Goal: Task Accomplishment & Management: Manage account settings

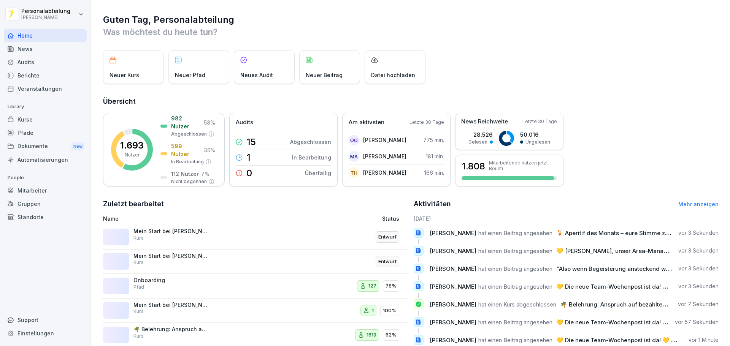
click at [63, 33] on div "Home" at bounding box center [45, 35] width 83 height 13
click at [45, 40] on div "Home" at bounding box center [45, 35] width 83 height 13
drag, startPoint x: 690, startPoint y: 89, endPoint x: 398, endPoint y: 60, distance: 292.9
click at [690, 89] on div "Guten Tag, Personalabteilung Was möchtest du heute tun? Neuer Kurs Neuer Pfad N…" at bounding box center [410, 193] width 639 height 386
click at [36, 122] on div "Kurse" at bounding box center [45, 119] width 83 height 13
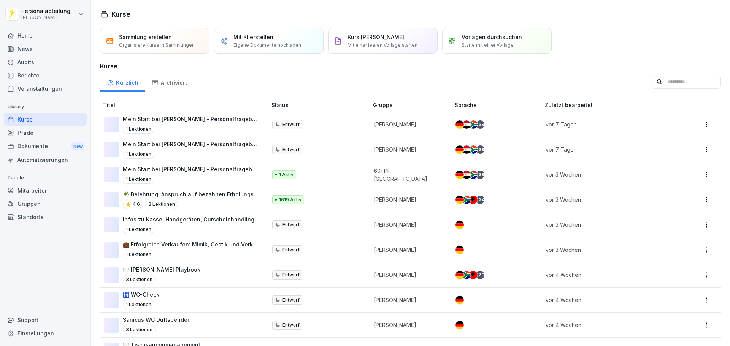
click at [30, 133] on div "Pfade" at bounding box center [45, 132] width 83 height 13
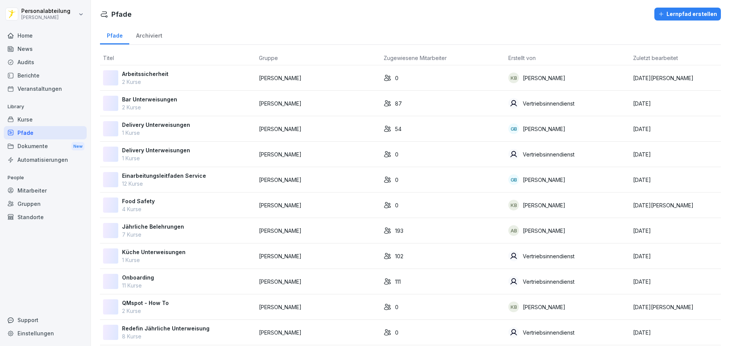
click at [39, 120] on div "Kurse" at bounding box center [45, 119] width 83 height 13
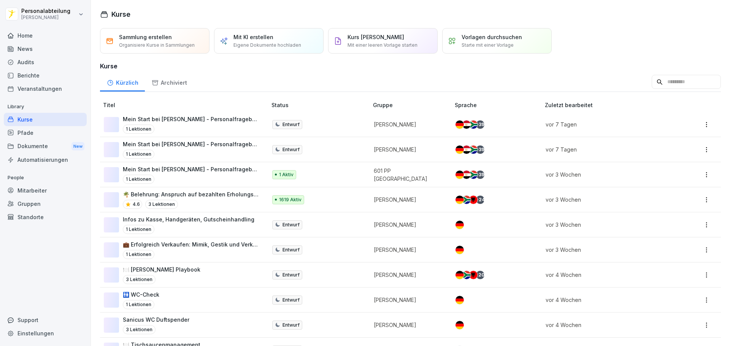
click at [653, 86] on input at bounding box center [686, 82] width 69 height 14
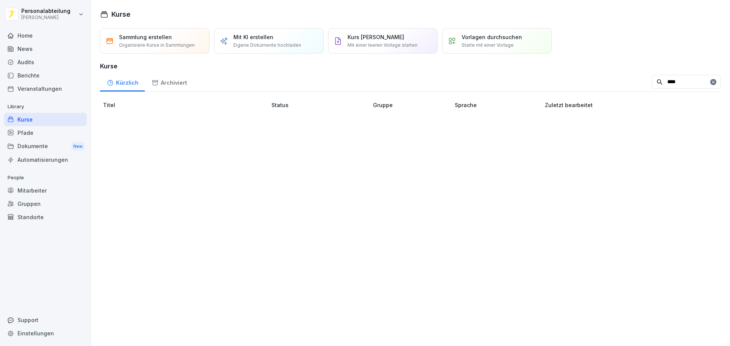
type input "****"
click at [30, 139] on div "Pfade" at bounding box center [45, 132] width 83 height 13
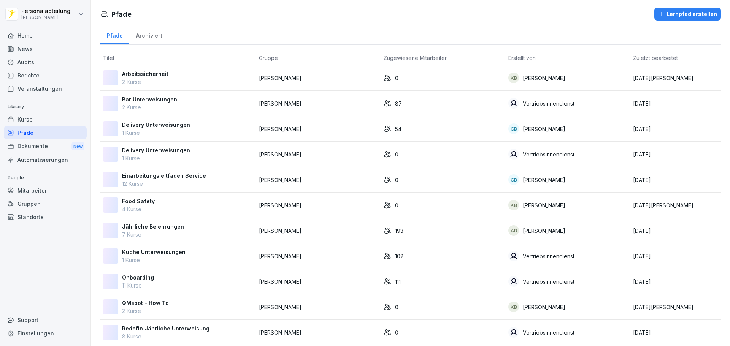
click at [60, 120] on div "Kurse" at bounding box center [45, 119] width 83 height 13
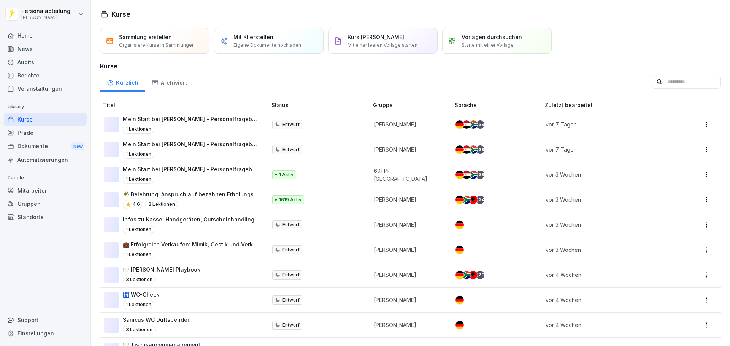
click at [57, 132] on div "Pfade" at bounding box center [45, 132] width 83 height 13
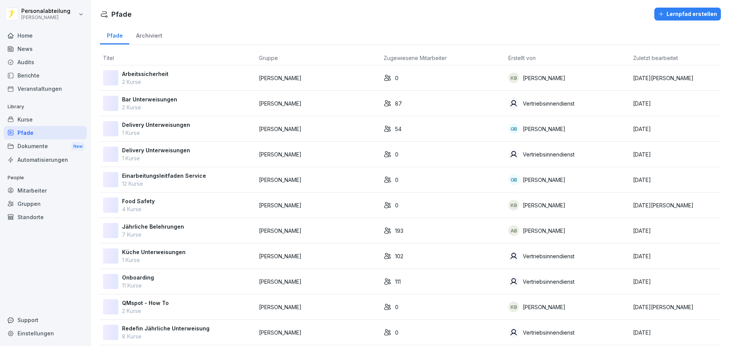
click at [66, 118] on div "Kurse" at bounding box center [45, 119] width 83 height 13
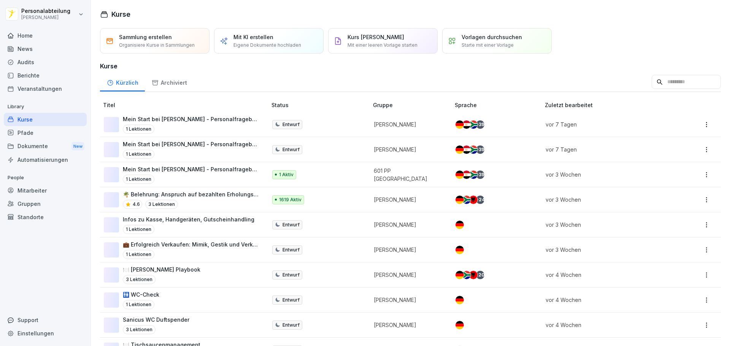
click at [245, 172] on div "Mein Start bei Peter Pane - Personalfragebogen 1 Lektionen" at bounding box center [181, 174] width 155 height 19
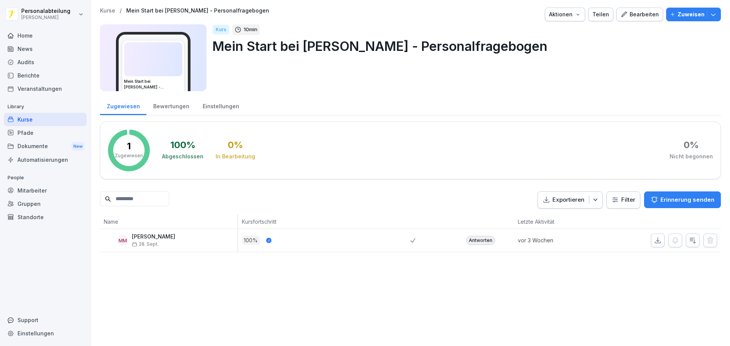
click at [147, 195] on input at bounding box center [134, 199] width 69 height 15
type input "****"
drag, startPoint x: 164, startPoint y: 200, endPoint x: 1, endPoint y: 189, distance: 163.5
click at [4, 189] on div "Personalabteilung Peter Pane Home News Audits Berichte Veranstaltungen Library …" at bounding box center [365, 173] width 730 height 346
click at [62, 119] on div "Kurse" at bounding box center [45, 119] width 83 height 13
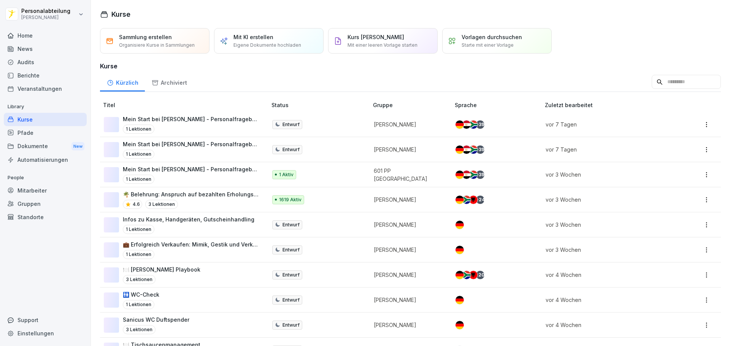
click at [656, 81] on input at bounding box center [686, 82] width 69 height 14
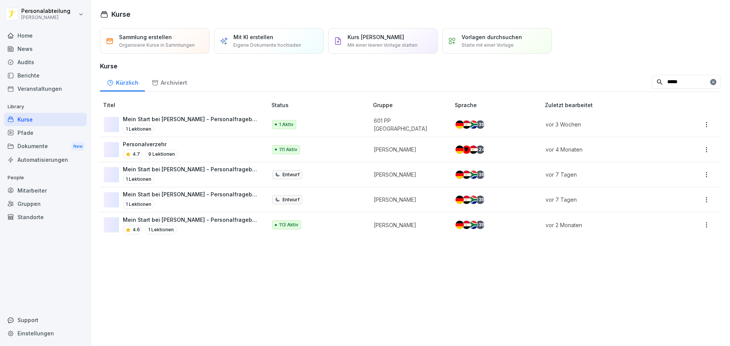
type input "*****"
click at [222, 223] on p "Mein Start bei [PERSON_NAME] - Personalfragebogen" at bounding box center [191, 220] width 136 height 8
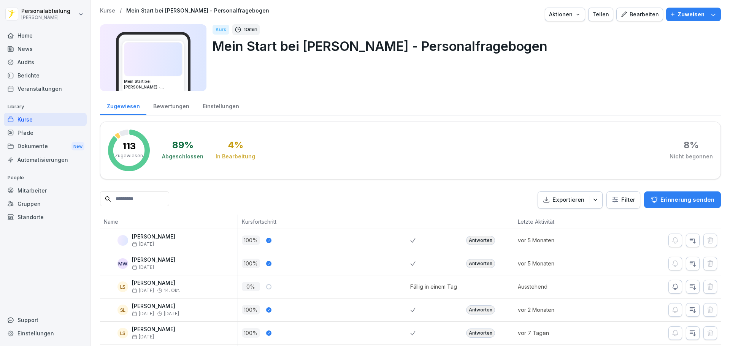
click at [169, 195] on input at bounding box center [134, 199] width 69 height 15
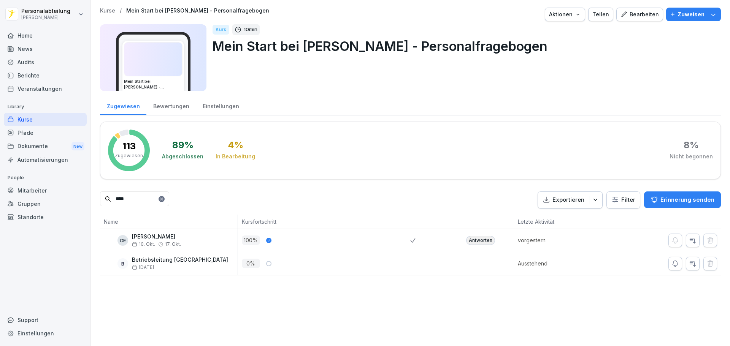
type input "****"
click at [467, 239] on div "Antworten" at bounding box center [480, 240] width 29 height 9
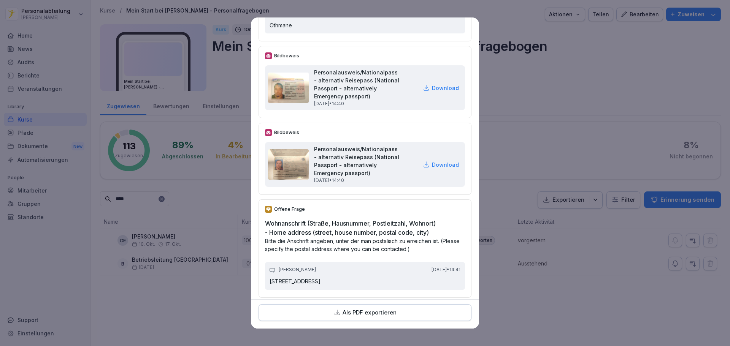
scroll to position [228, 0]
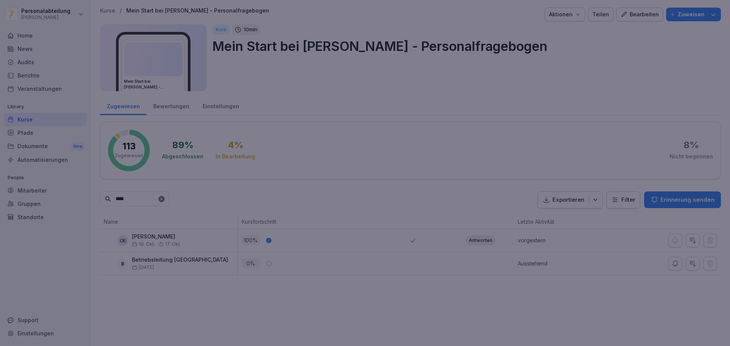
drag, startPoint x: 663, startPoint y: 128, endPoint x: 656, endPoint y: 127, distance: 6.6
click at [663, 128] on div at bounding box center [365, 173] width 730 height 346
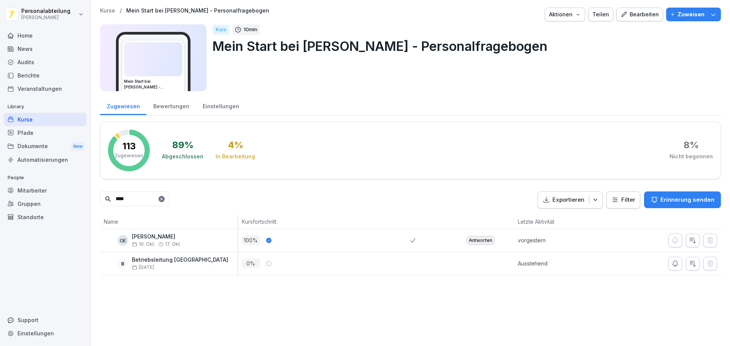
click at [474, 243] on div "Antworten" at bounding box center [480, 240] width 29 height 9
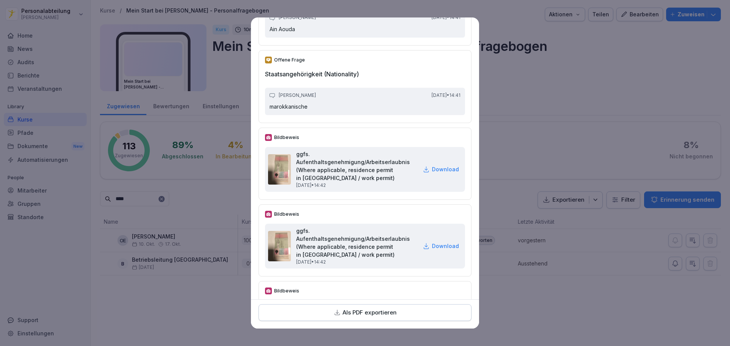
scroll to position [684, 0]
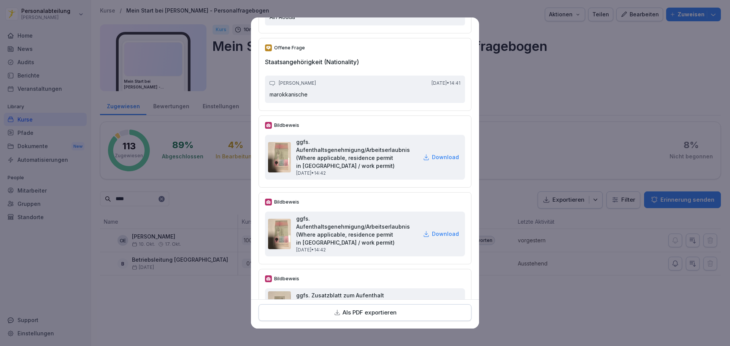
click at [432, 161] on p "Download" at bounding box center [445, 157] width 27 height 8
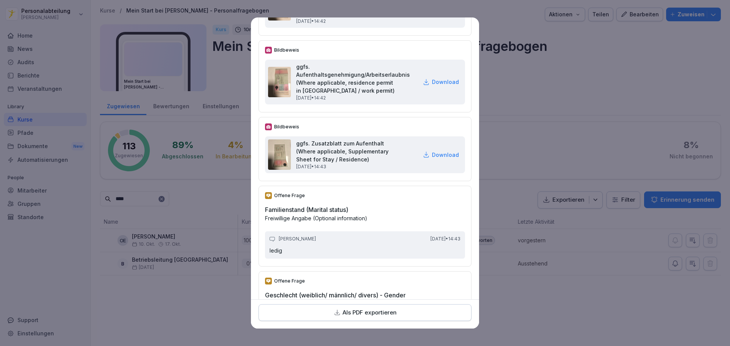
scroll to position [1064, 0]
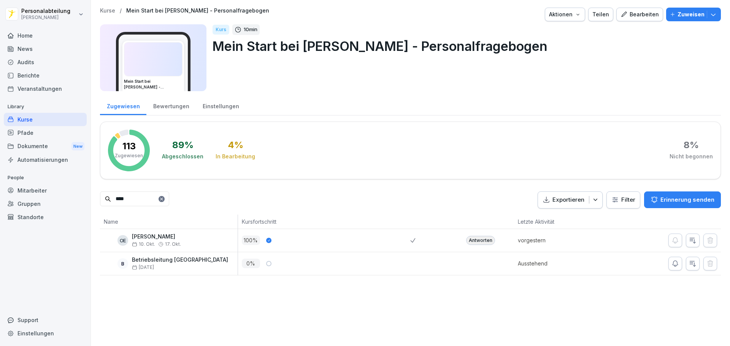
click at [472, 237] on div "Antworten" at bounding box center [480, 240] width 29 height 9
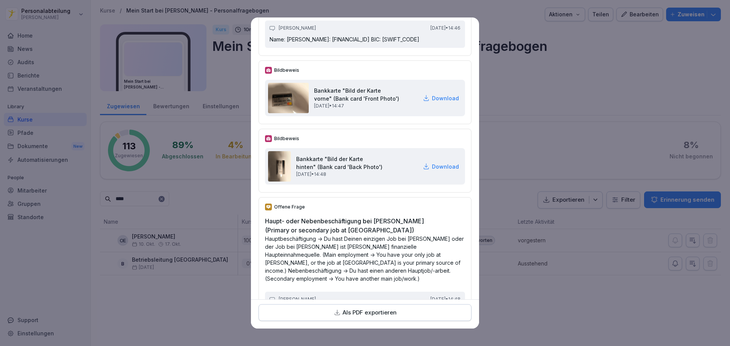
drag, startPoint x: 363, startPoint y: 136, endPoint x: 365, endPoint y: 238, distance: 101.5
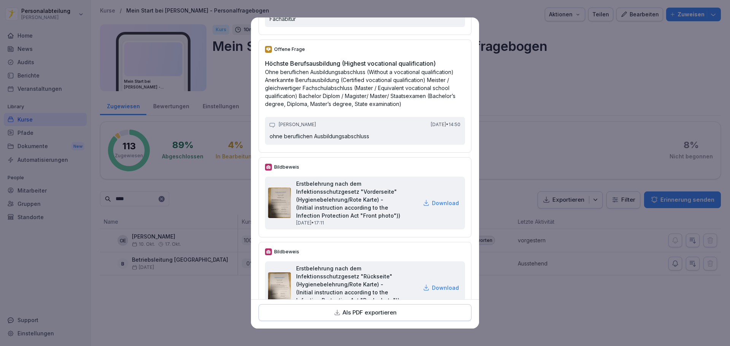
scroll to position [2847, 0]
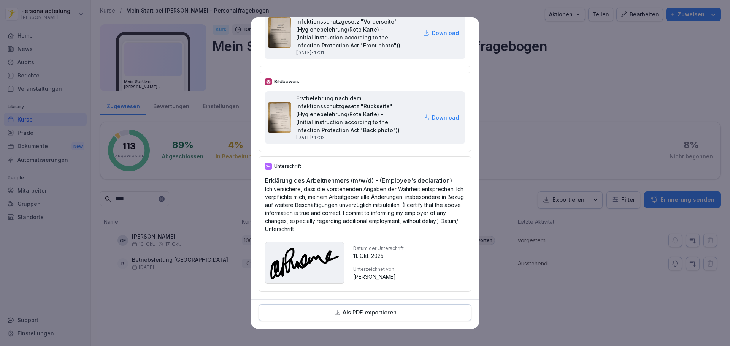
click at [391, 313] on p "Als PDF exportieren" at bounding box center [369, 313] width 54 height 9
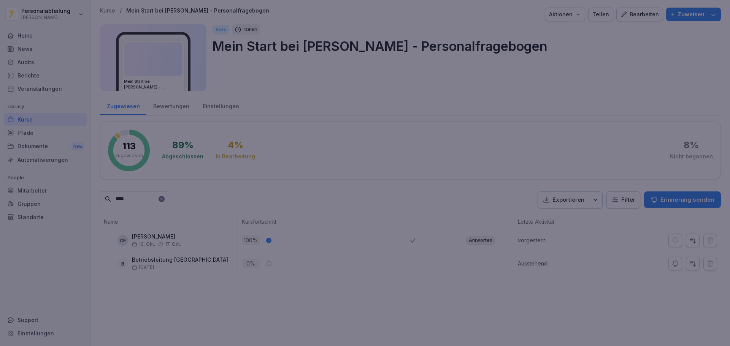
click at [606, 101] on div at bounding box center [365, 173] width 730 height 346
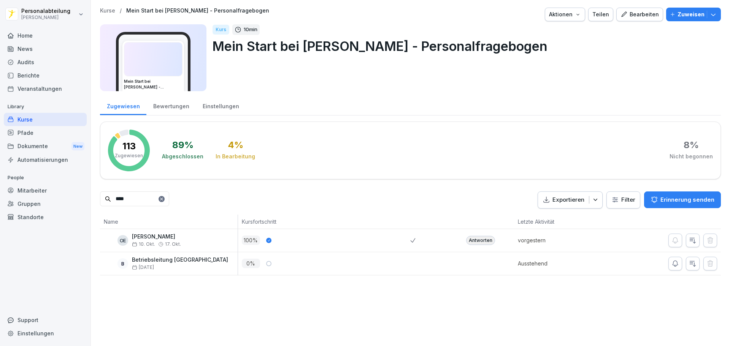
click at [40, 134] on div "Pfade" at bounding box center [45, 132] width 83 height 13
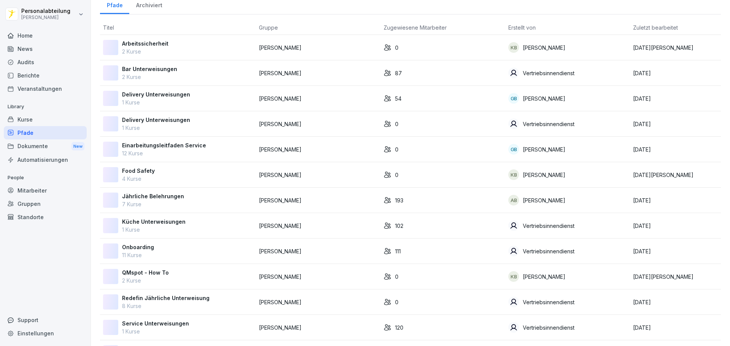
scroll to position [62, 0]
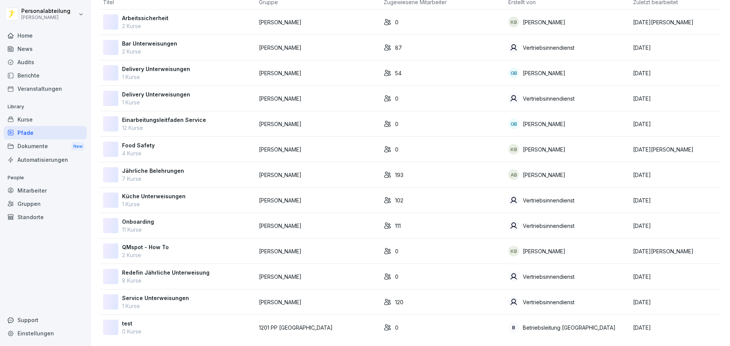
click at [156, 218] on div "Onboarding 11 Kurse" at bounding box center [178, 226] width 150 height 16
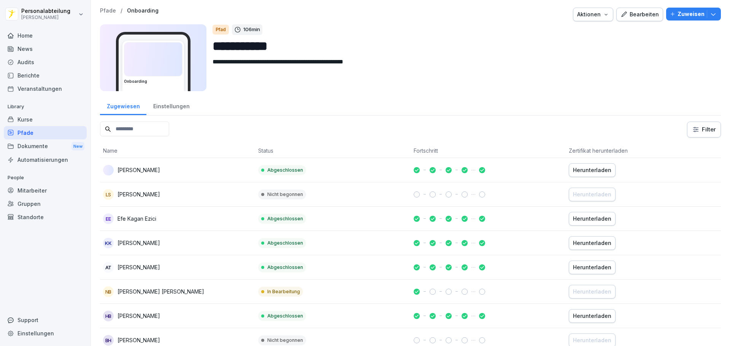
click at [713, 13] on button "Zuweisen" at bounding box center [693, 14] width 55 height 13
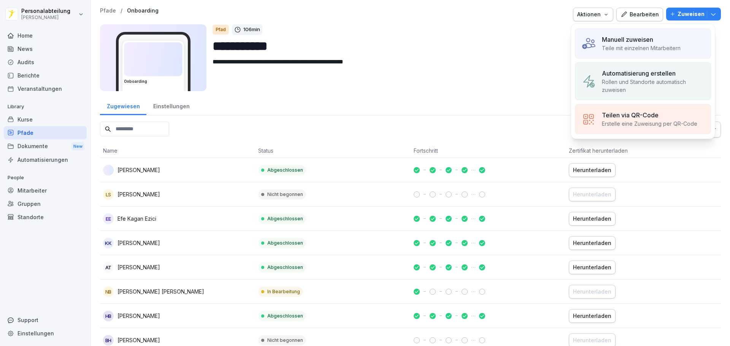
click at [473, 56] on div "**********" at bounding box center [463, 57] width 502 height 67
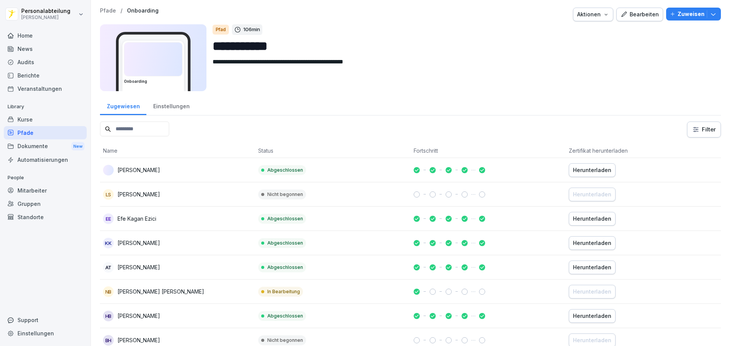
click at [184, 104] on div "Einstellungen" at bounding box center [171, 105] width 50 height 19
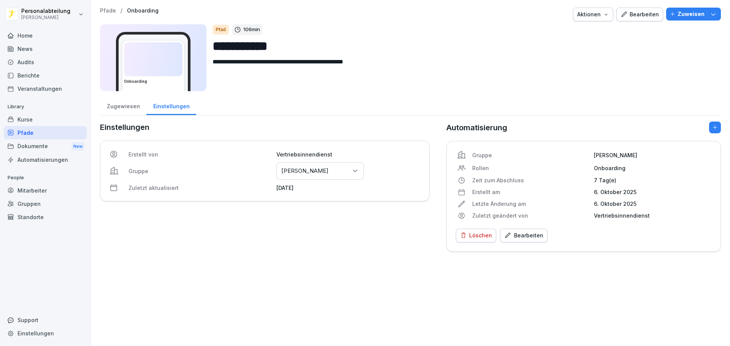
click at [112, 108] on div "Zugewiesen" at bounding box center [123, 105] width 46 height 19
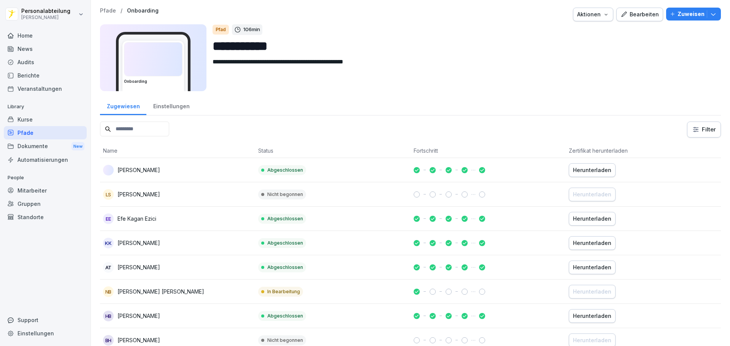
click at [139, 126] on input at bounding box center [134, 129] width 69 height 15
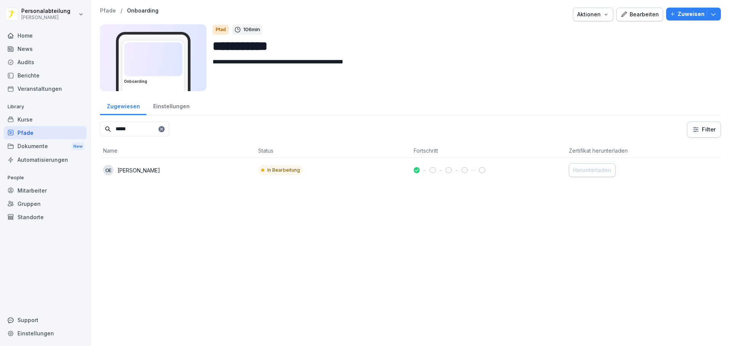
type input "*****"
click at [163, 177] on td "OE Othmane Essalhi" at bounding box center [177, 170] width 155 height 24
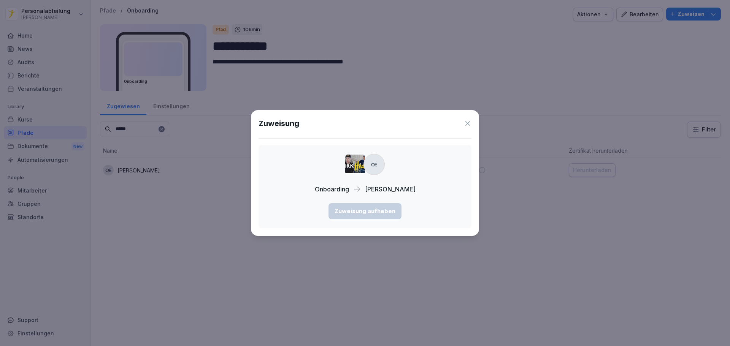
click at [469, 121] on icon at bounding box center [468, 124] width 8 height 8
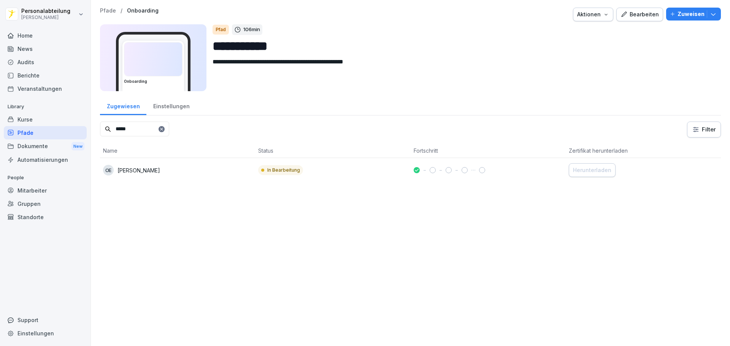
click at [36, 205] on div "Gruppen" at bounding box center [45, 203] width 83 height 13
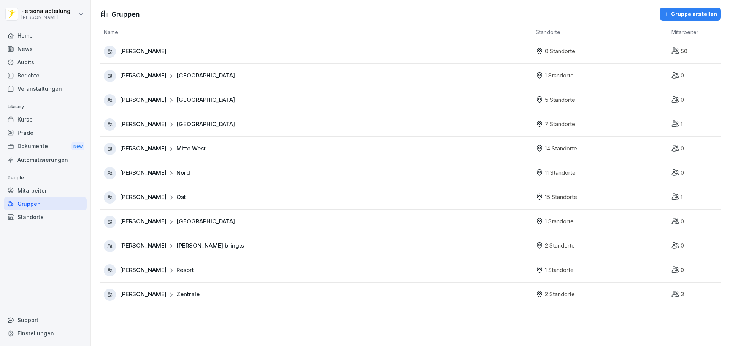
click at [39, 192] on div "Mitarbeiter" at bounding box center [45, 190] width 83 height 13
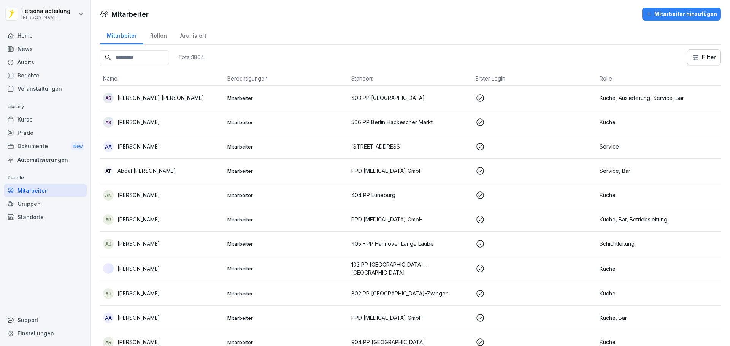
click at [152, 60] on input at bounding box center [134, 57] width 69 height 15
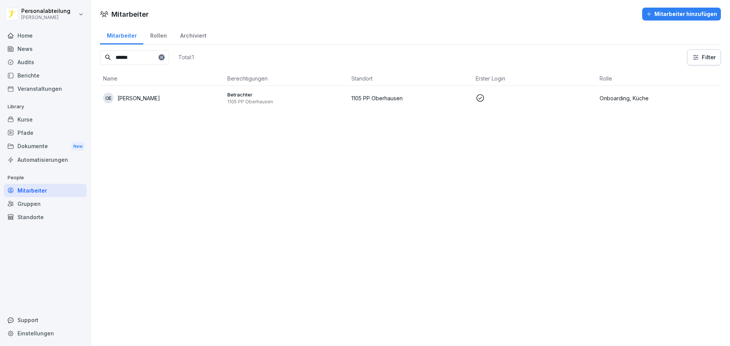
type input "******"
click at [241, 97] on p "Betrachter" at bounding box center [286, 94] width 118 height 7
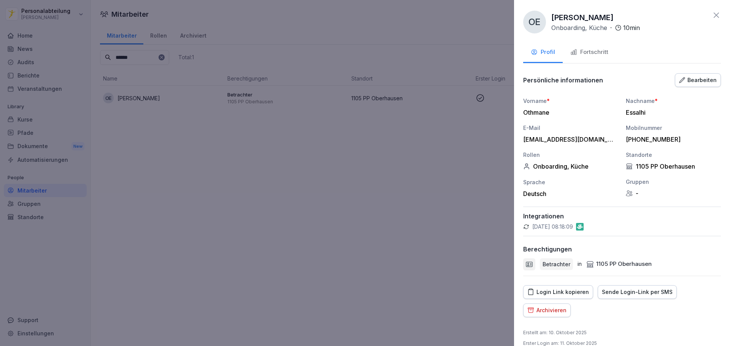
click at [587, 55] on div "Fortschritt" at bounding box center [589, 52] width 38 height 9
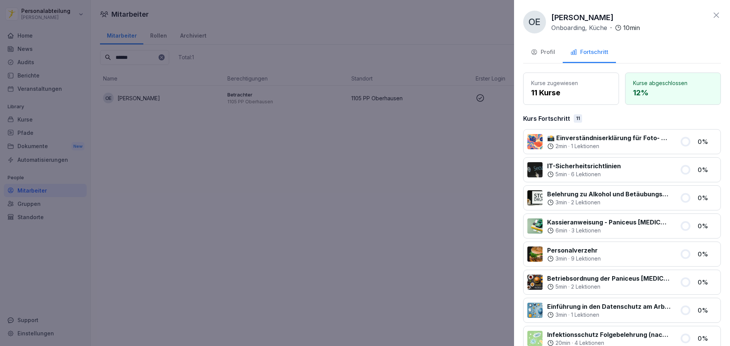
click at [540, 58] on button "Profil" at bounding box center [543, 53] width 40 height 21
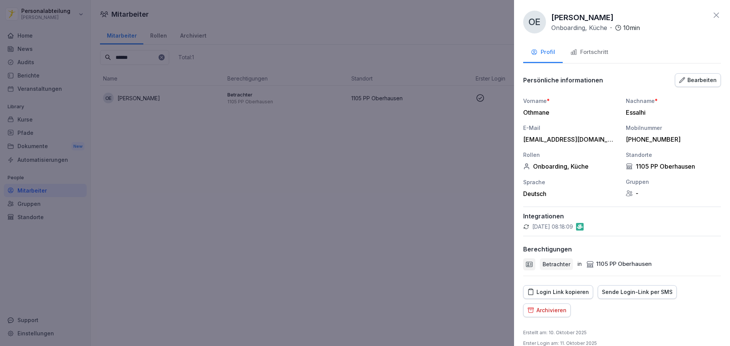
click at [584, 42] on div "OE Othmane Essalhi Onboarding, Küche · 10 min Profil Fortschritt Persönliche in…" at bounding box center [622, 173] width 216 height 346
click at [590, 52] on div "Fortschritt" at bounding box center [589, 52] width 38 height 9
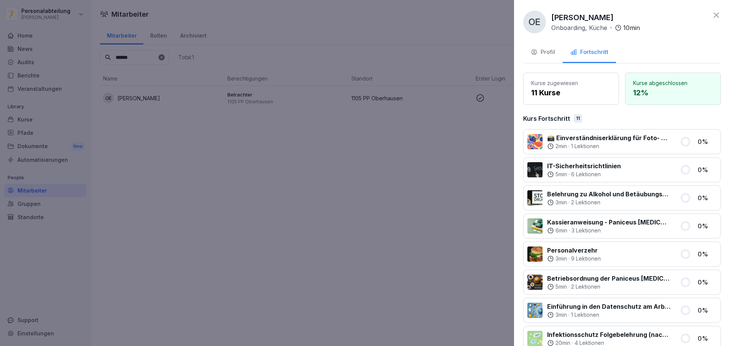
drag, startPoint x: 653, startPoint y: 306, endPoint x: 670, endPoint y: 43, distance: 263.6
click at [713, 11] on icon at bounding box center [716, 15] width 9 height 9
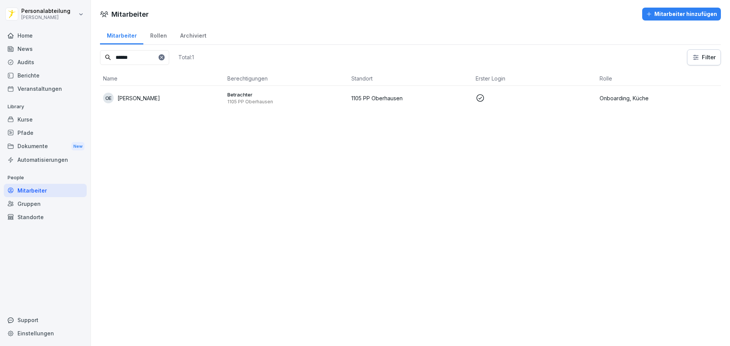
click at [158, 99] on p "[PERSON_NAME]" at bounding box center [138, 98] width 43 height 8
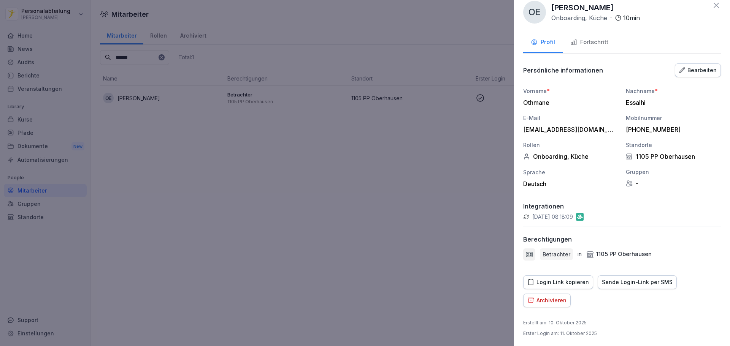
scroll to position [11, 0]
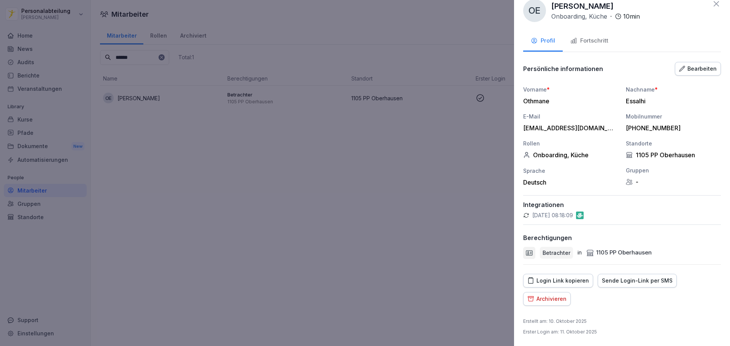
click at [614, 37] on button "Fortschritt" at bounding box center [589, 41] width 53 height 21
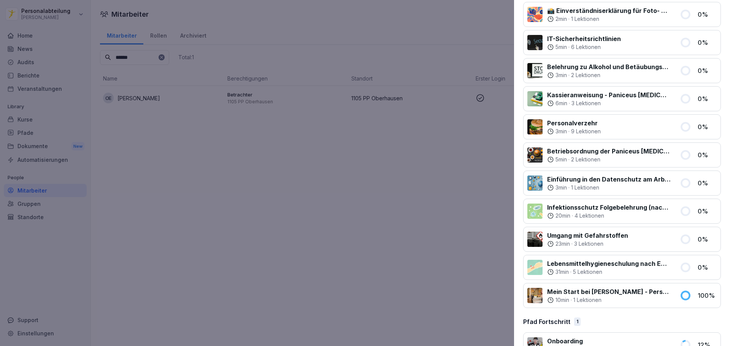
scroll to position [150, 0]
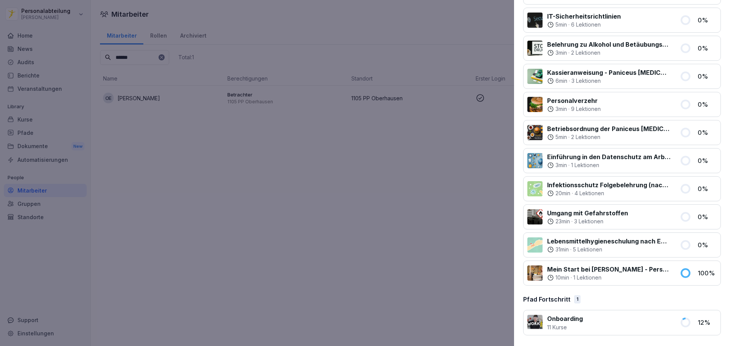
click at [698, 322] on p "12 %" at bounding box center [706, 322] width 19 height 9
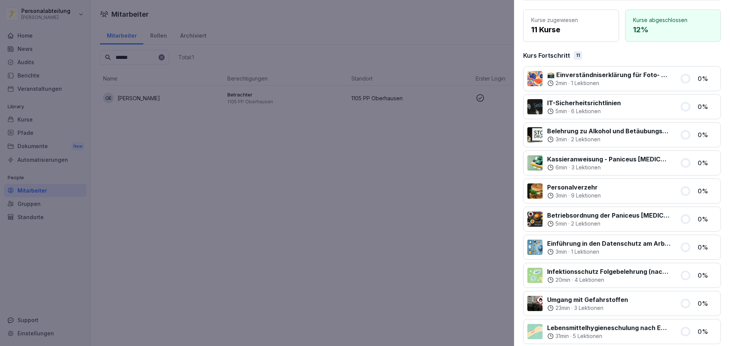
scroll to position [0, 0]
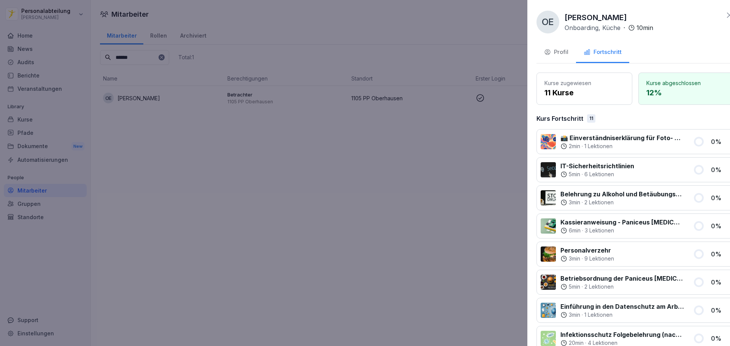
click at [260, 46] on div at bounding box center [365, 173] width 730 height 346
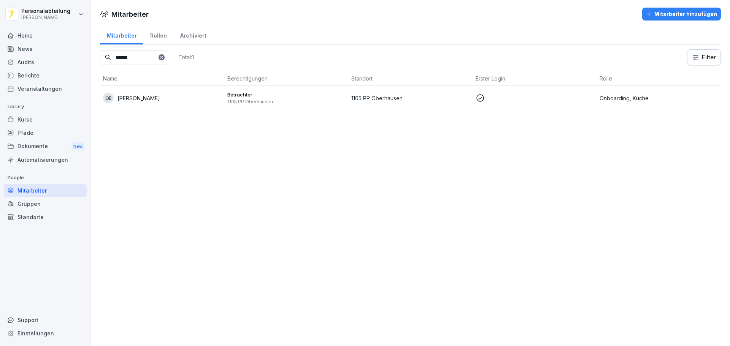
click at [41, 132] on div "Pfade" at bounding box center [45, 132] width 83 height 13
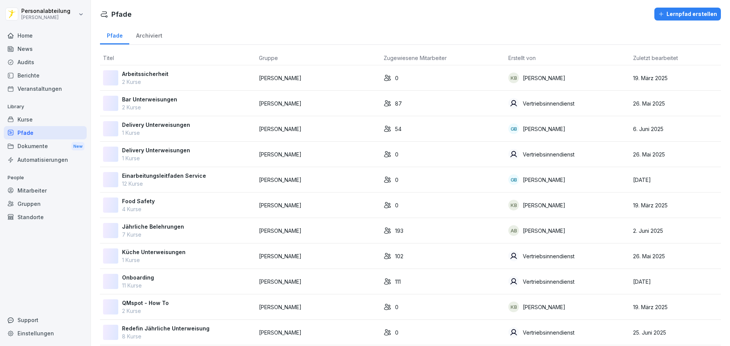
click at [197, 273] on td "Onboarding 11 Kurse" at bounding box center [178, 281] width 156 height 25
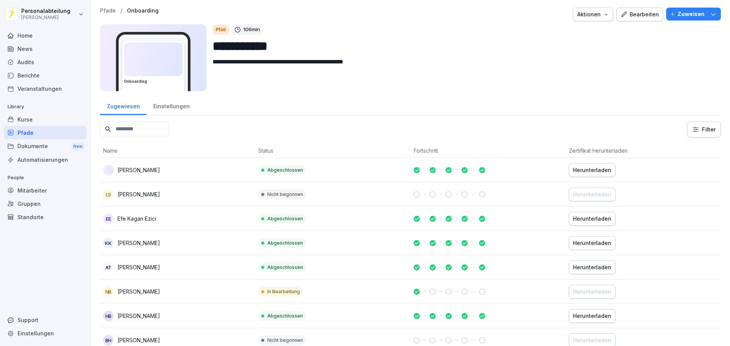
click at [148, 124] on input at bounding box center [134, 129] width 69 height 15
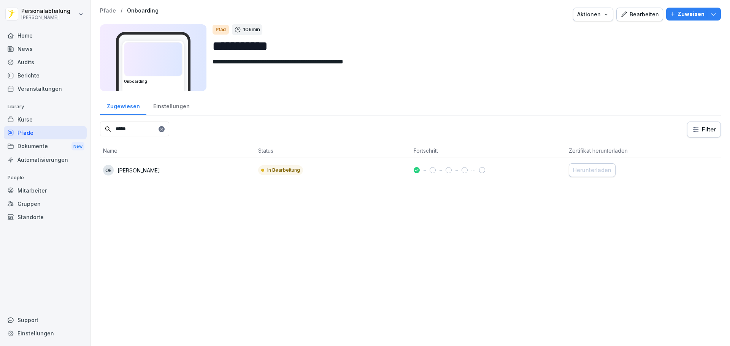
type input "*****"
click at [430, 170] on div at bounding box center [433, 170] width 6 height 6
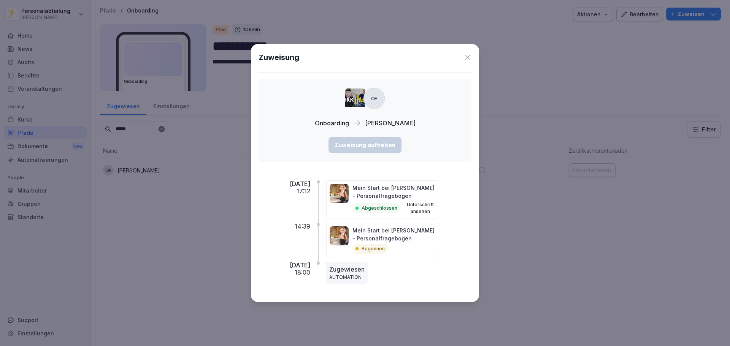
click at [468, 55] on icon at bounding box center [468, 58] width 8 height 8
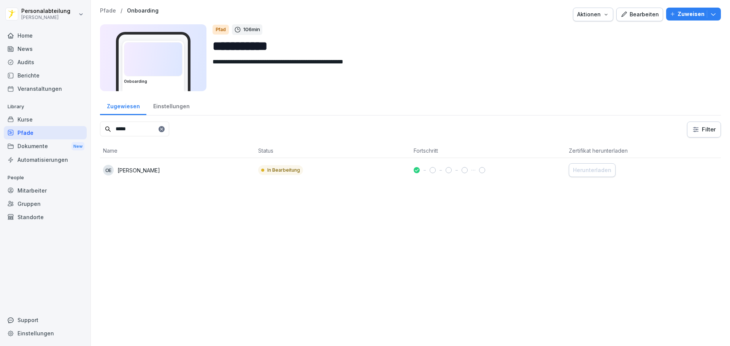
click at [24, 31] on div "Home" at bounding box center [45, 35] width 83 height 13
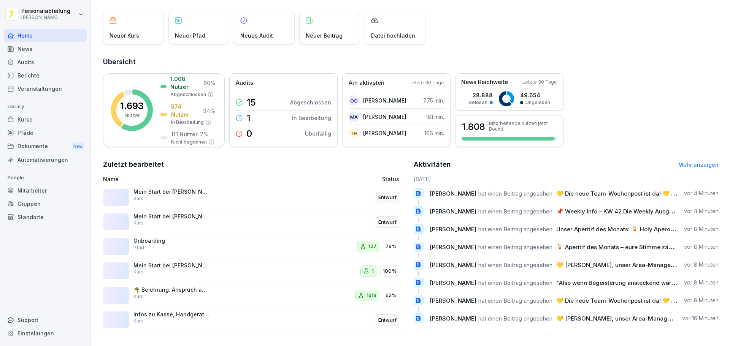
scroll to position [45, 0]
click at [256, 262] on div "Mein Start bei [PERSON_NAME] - Personalfragebogen Kurs" at bounding box center [198, 271] width 191 height 18
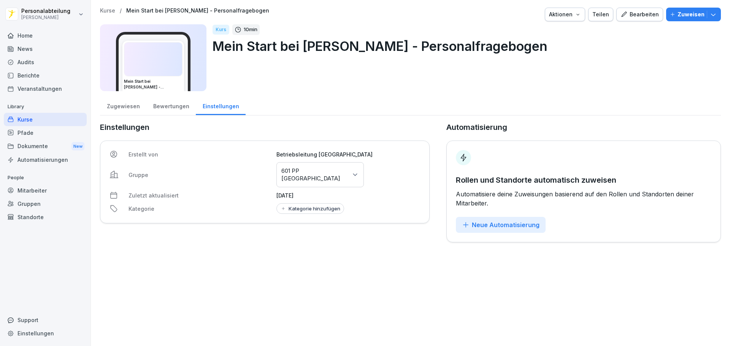
click at [174, 109] on div "Bewertungen" at bounding box center [170, 105] width 49 height 19
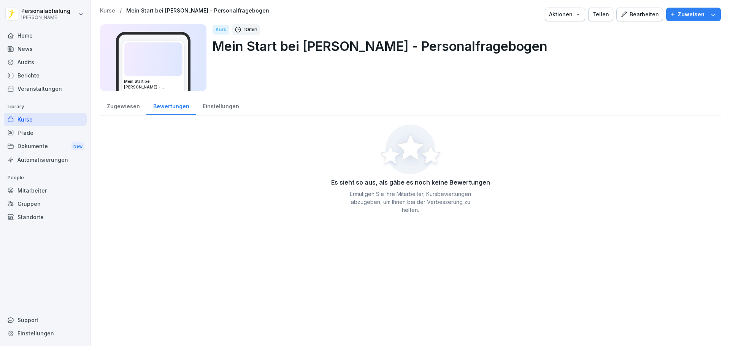
click at [115, 107] on div "Zugewiesen" at bounding box center [123, 105] width 46 height 19
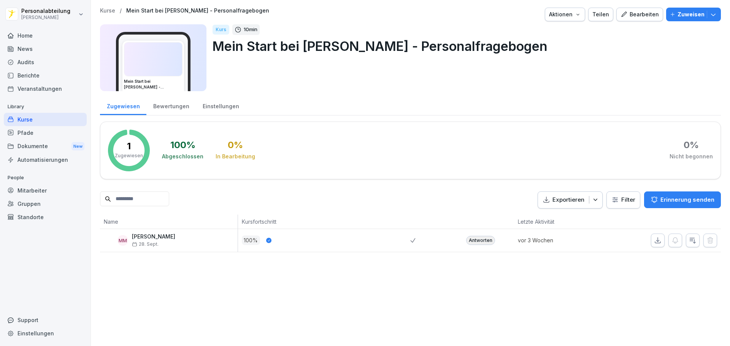
click at [232, 106] on div "Einstellungen" at bounding box center [221, 105] width 50 height 19
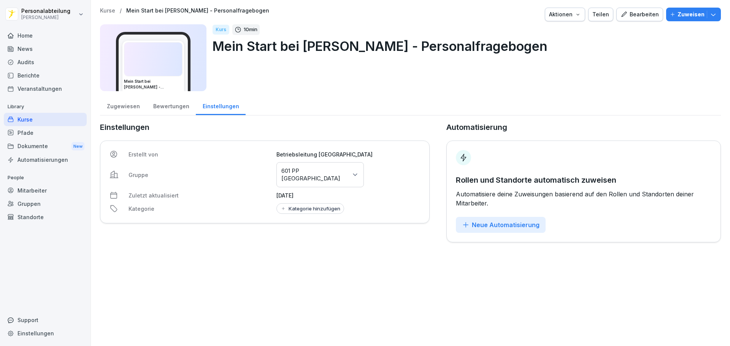
click at [50, 27] on div at bounding box center [45, 26] width 83 height 5
click at [47, 36] on div "Home" at bounding box center [45, 35] width 83 height 13
